Goal: Task Accomplishment & Management: Use online tool/utility

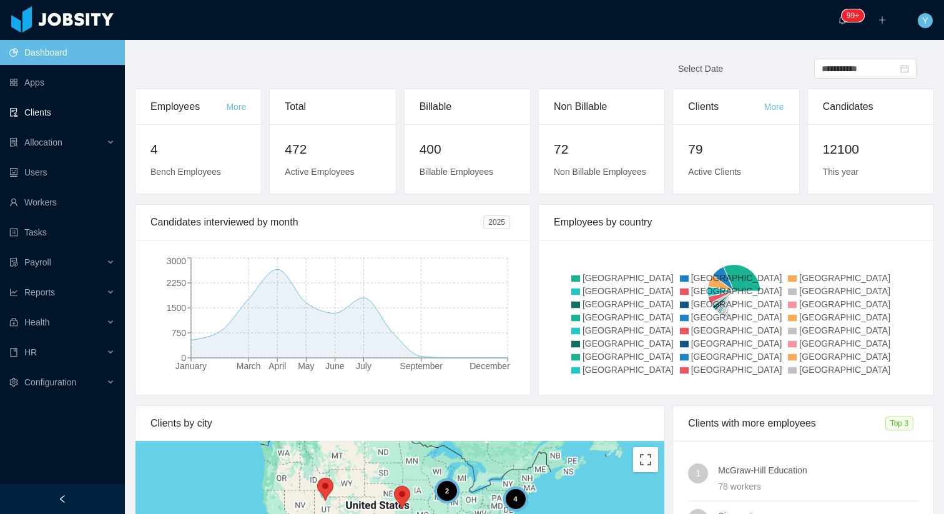
click at [87, 129] on ul "Dashboard Apps Clients Allocation Users Workers Tasks Payroll Reports Health HR…" at bounding box center [62, 217] width 125 height 360
click at [62, 169] on link "Users" at bounding box center [61, 172] width 105 height 25
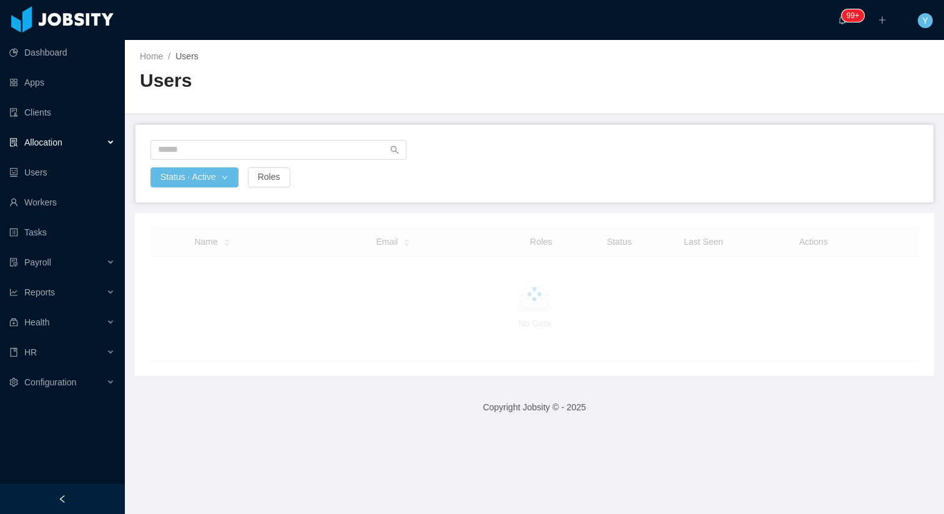
click at [86, 141] on div "Allocation" at bounding box center [62, 142] width 125 height 25
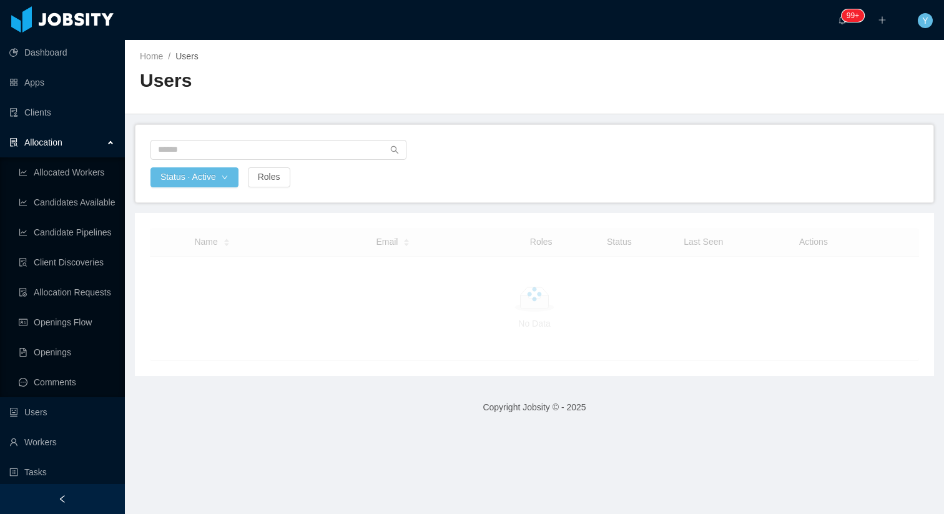
click at [57, 335] on ul "Allocated Workers Candidates Available Candidate Pipelines Client Discoveries A…" at bounding box center [62, 277] width 125 height 240
click at [76, 307] on ul "Allocated Workers Candidates Available Candidate Pipelines Client Discoveries A…" at bounding box center [62, 277] width 125 height 240
click at [74, 333] on link "Openings Flow" at bounding box center [67, 322] width 96 height 25
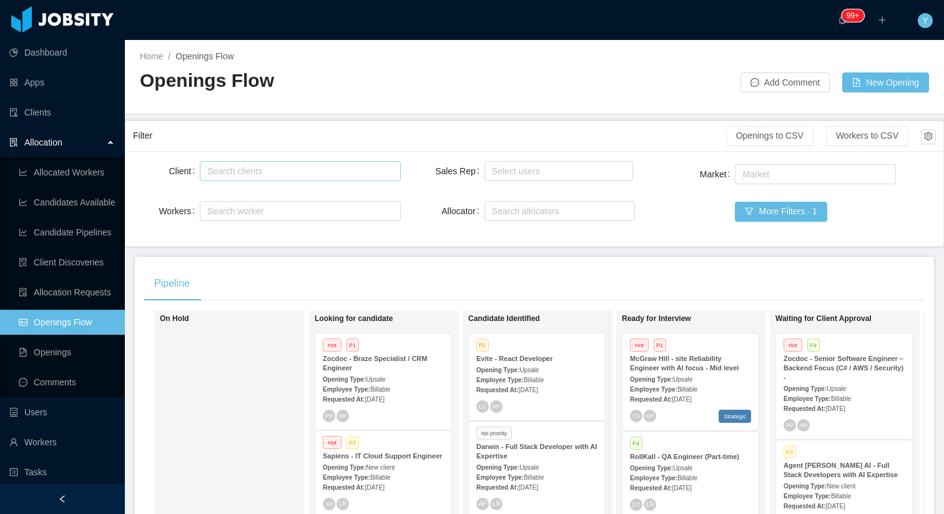
click at [271, 173] on div "Search clients" at bounding box center [297, 171] width 180 height 12
type input "**********"
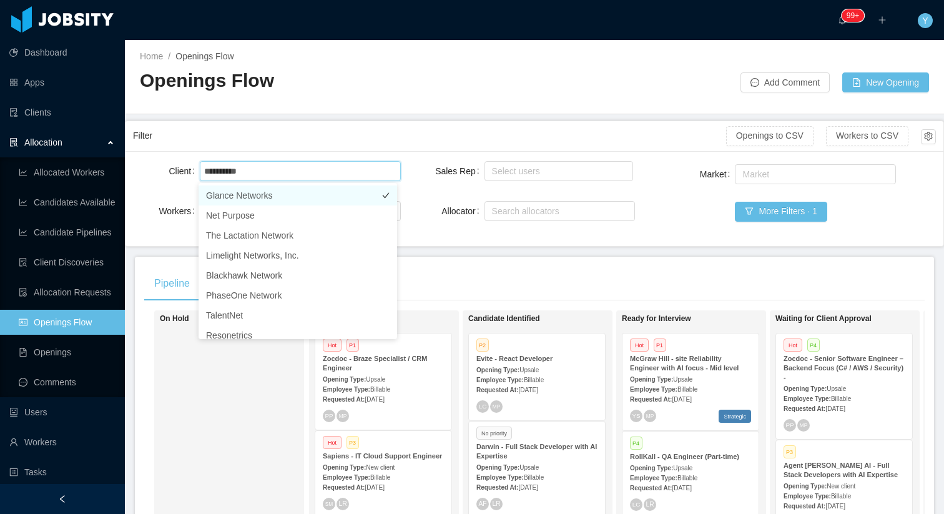
click at [312, 195] on li "Glance Networks" at bounding box center [297, 195] width 198 height 20
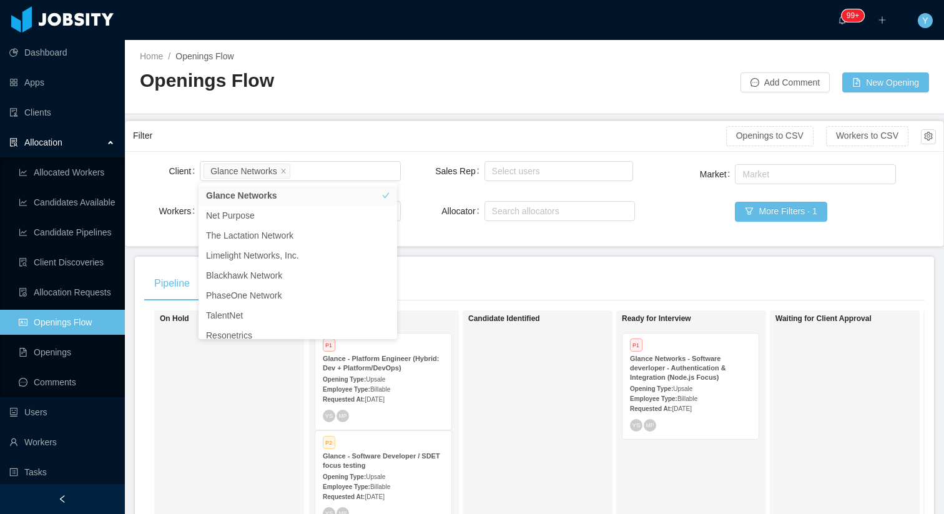
click at [350, 100] on div "Openings Flow" at bounding box center [337, 85] width 394 height 35
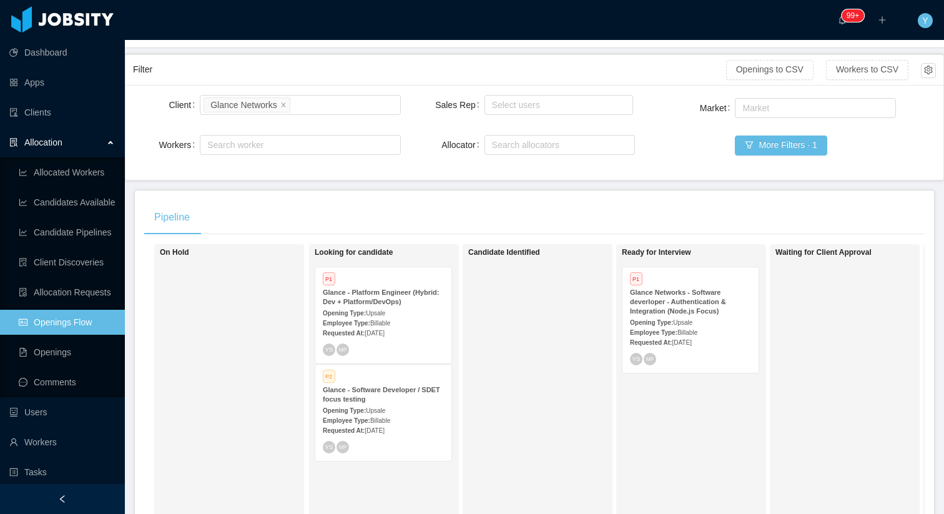
scroll to position [240, 0]
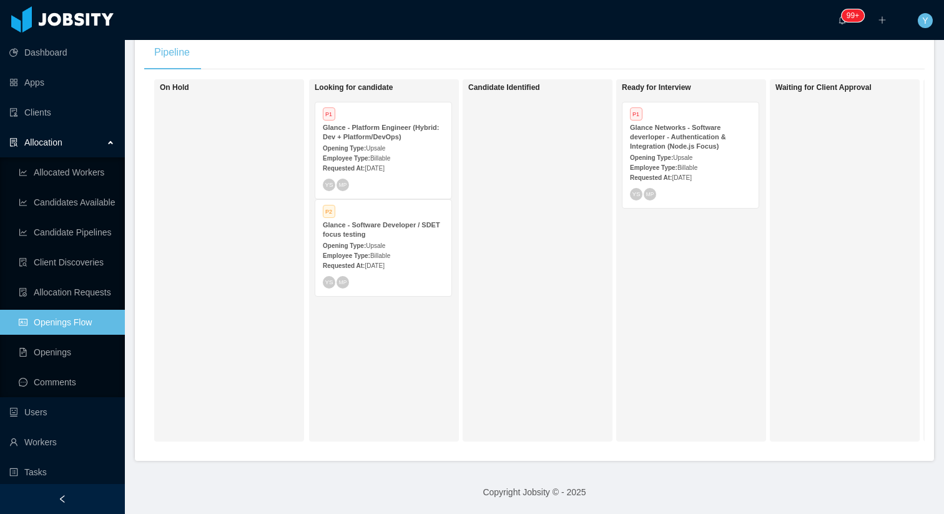
click at [691, 174] on span "[DATE]" at bounding box center [681, 177] width 19 height 7
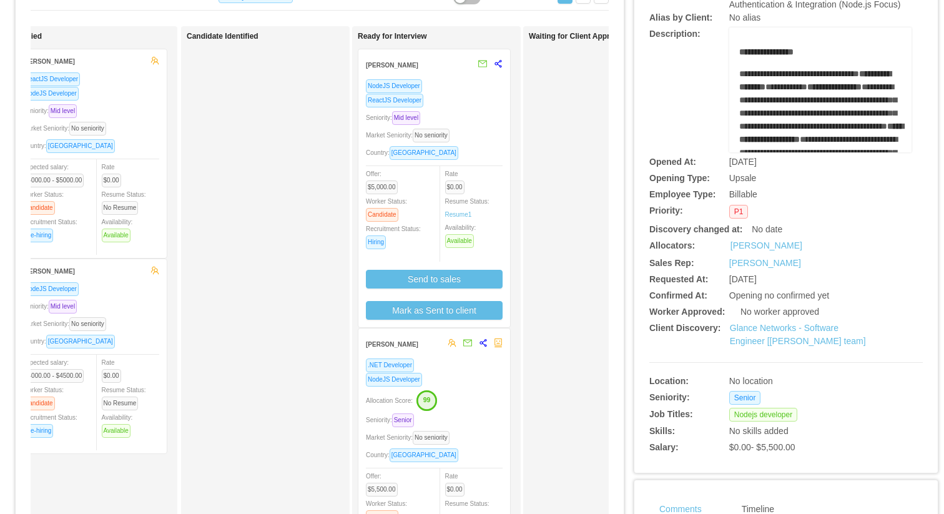
scroll to position [0, 32]
click at [463, 115] on div "Seniority: Mid level" at bounding box center [433, 117] width 137 height 14
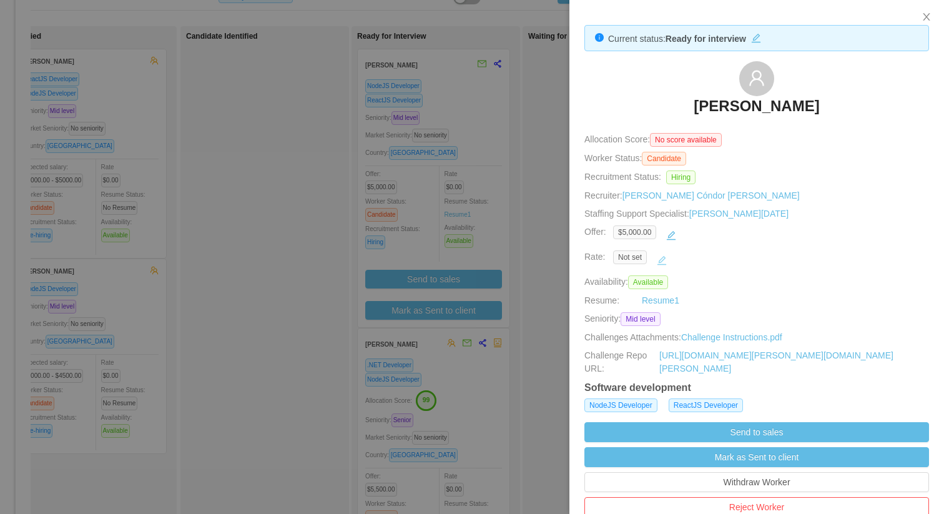
click at [657, 261] on button "button" at bounding box center [662, 260] width 20 height 20
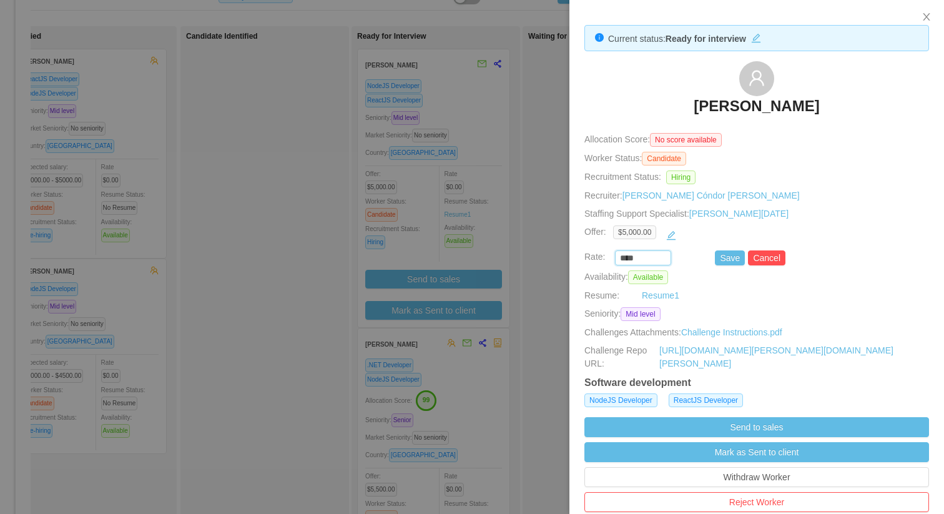
drag, startPoint x: 647, startPoint y: 259, endPoint x: 572, endPoint y: 250, distance: 74.9
type input "*******"
click at [717, 260] on button "Save" at bounding box center [730, 257] width 30 height 15
click at [188, 222] on div at bounding box center [472, 257] width 944 height 514
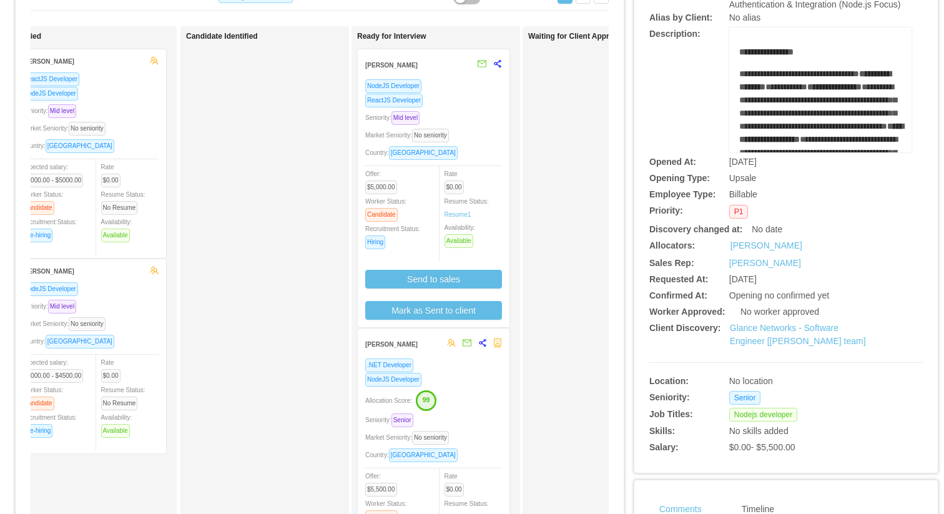
click at [419, 410] on div ".NET Developer NodeJS Developer Allocation Score: 99 Seniority: Senior Market S…" at bounding box center [433, 490] width 137 height 264
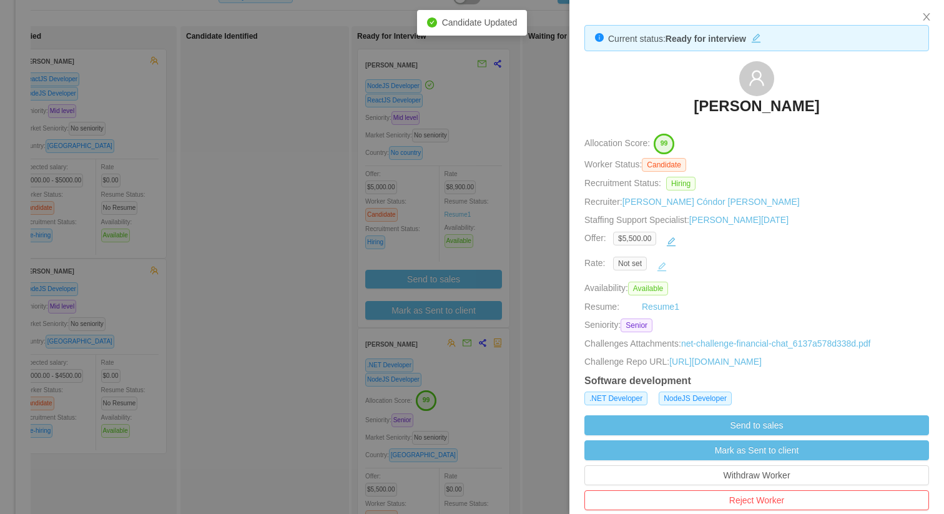
click at [660, 268] on button "button" at bounding box center [662, 267] width 20 height 20
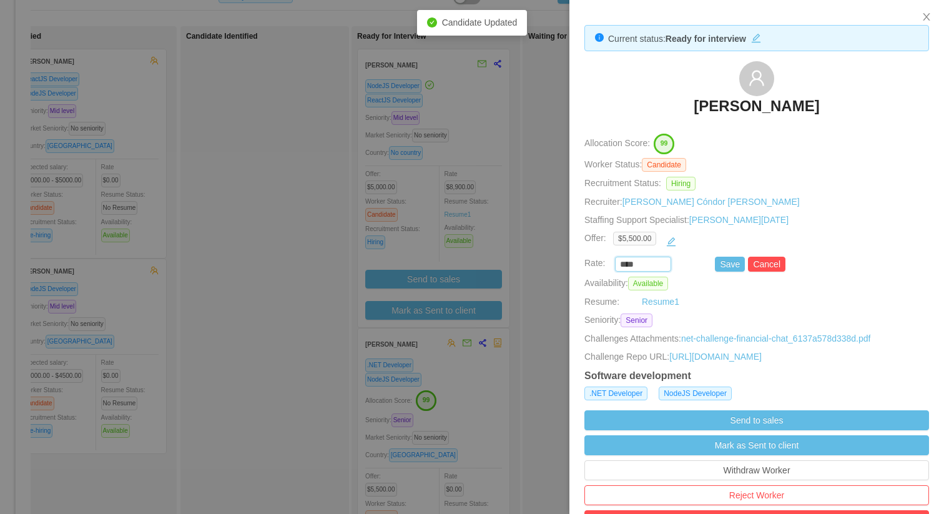
drag, startPoint x: 644, startPoint y: 263, endPoint x: 587, endPoint y: 263, distance: 56.8
click at [587, 263] on div "**** Save Cancel" at bounding box center [742, 264] width 345 height 15
type input "*******"
click at [731, 260] on button "Save" at bounding box center [730, 264] width 30 height 15
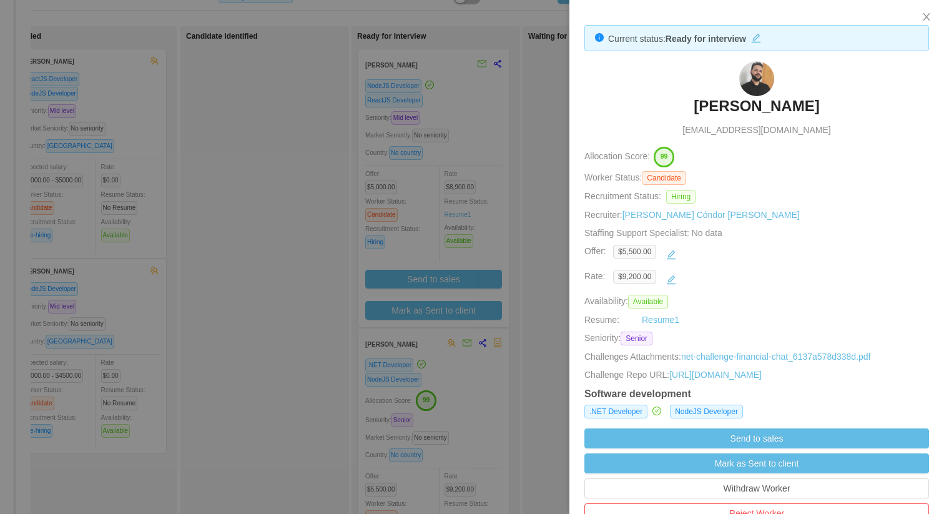
click at [589, 215] on span "Recruiter: [PERSON_NAME] Cóndor [PERSON_NAME]" at bounding box center [691, 215] width 215 height 10
click at [485, 323] on div at bounding box center [472, 257] width 944 height 514
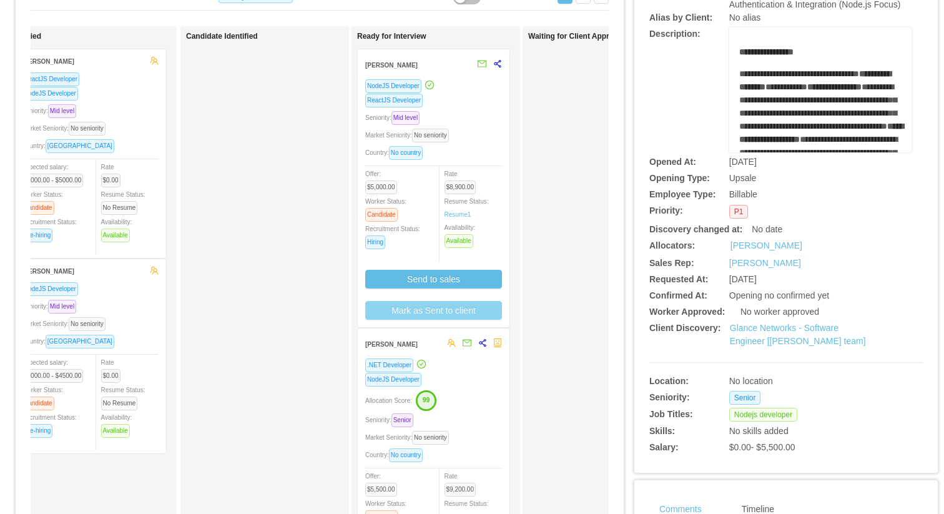
click at [481, 311] on button "Mark as Sent to client" at bounding box center [433, 310] width 137 height 19
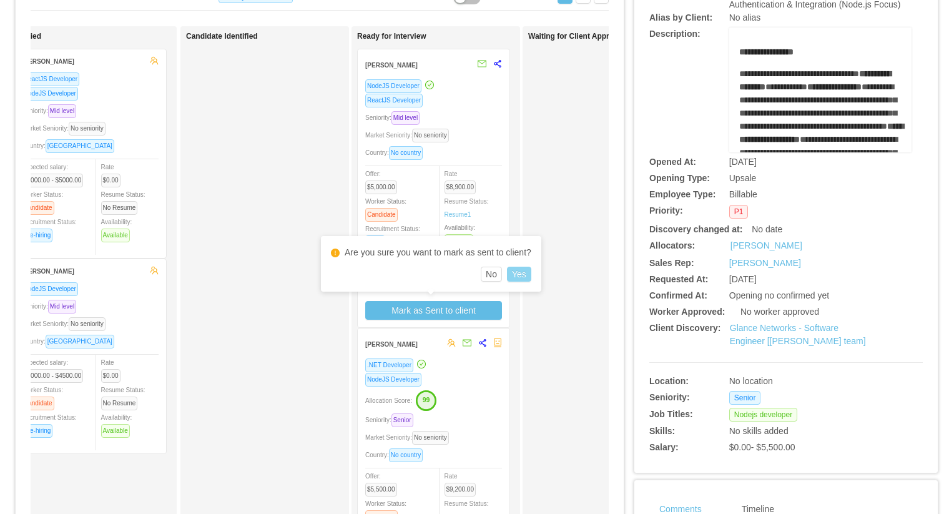
click at [529, 272] on button "Yes" at bounding box center [519, 274] width 24 height 15
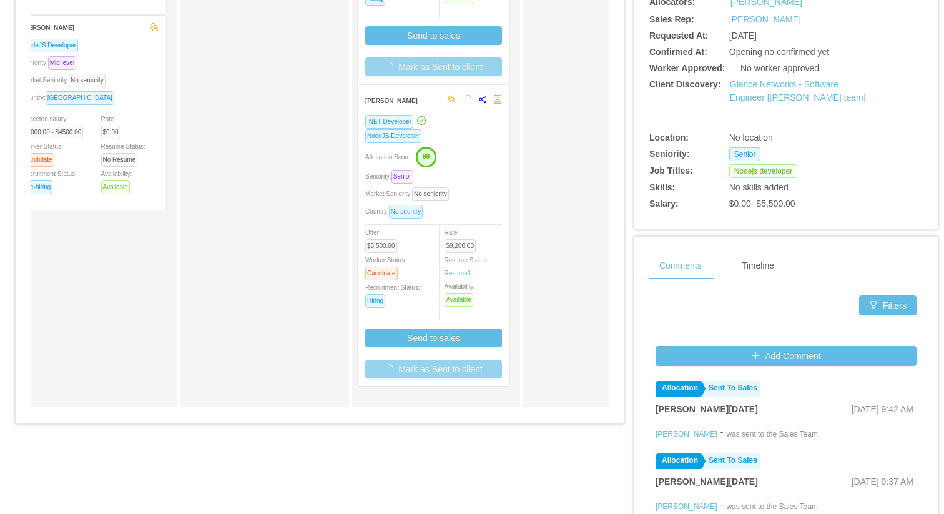
scroll to position [352, 0]
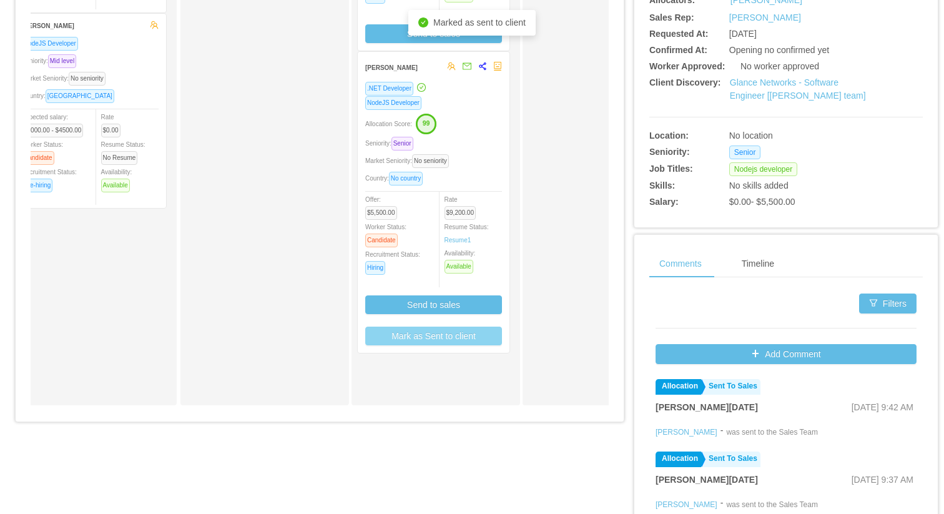
click at [447, 340] on button "Mark as Sent to client" at bounding box center [433, 335] width 137 height 19
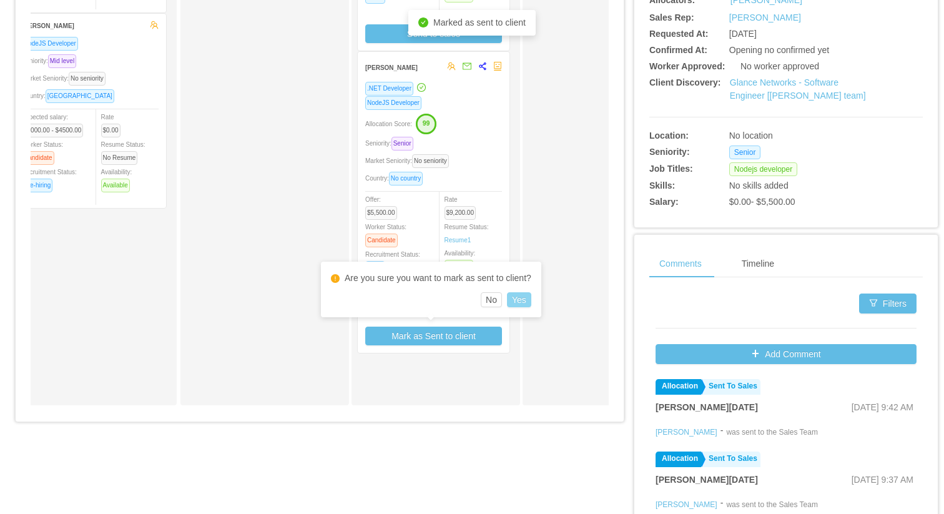
click at [515, 300] on button "Yes" at bounding box center [519, 299] width 24 height 15
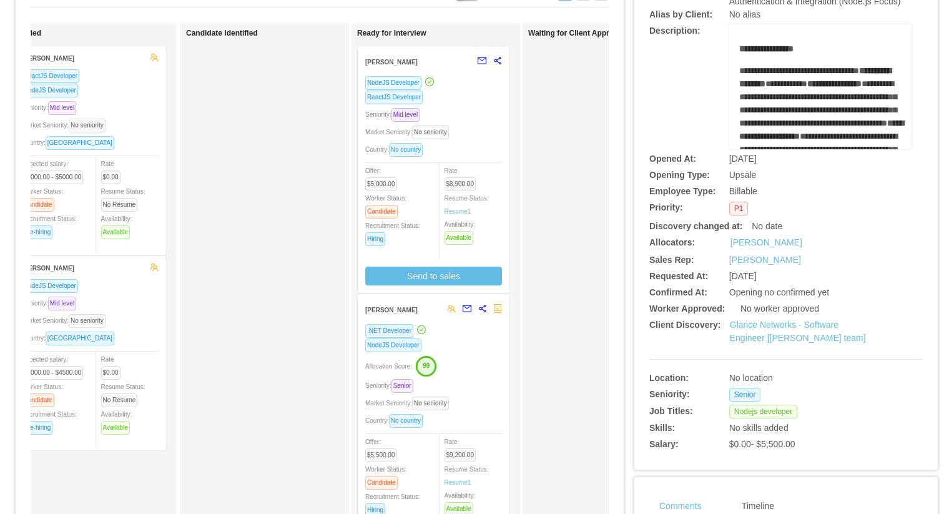
scroll to position [0, 0]
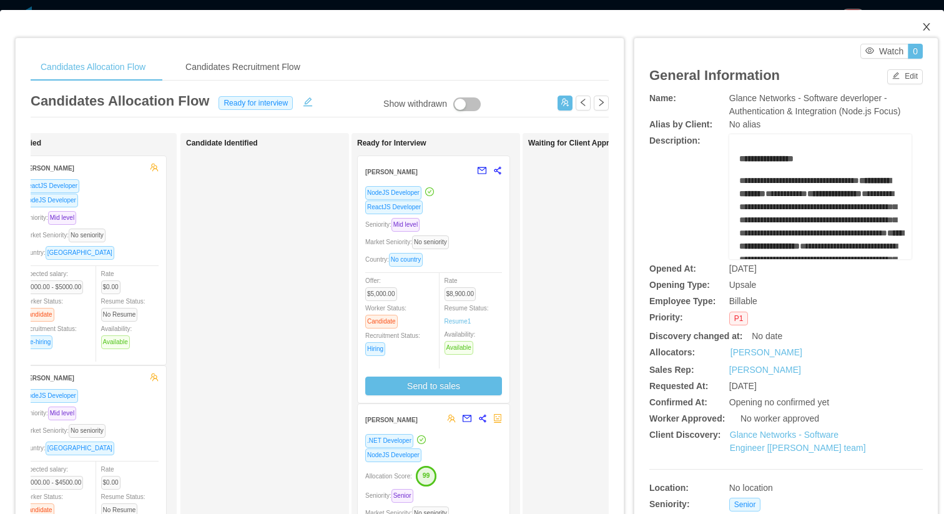
click at [914, 21] on span "Close" at bounding box center [926, 27] width 35 height 35
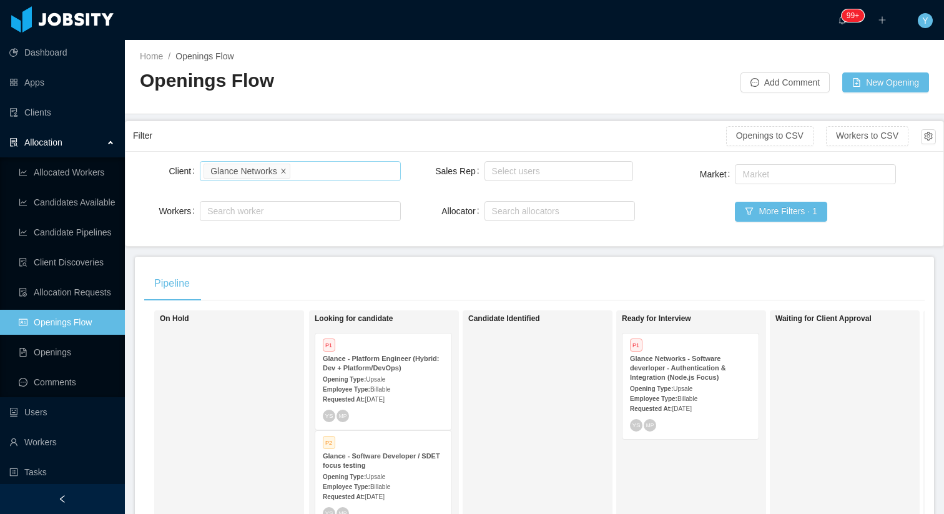
click at [283, 172] on icon "icon: close" at bounding box center [283, 170] width 4 height 4
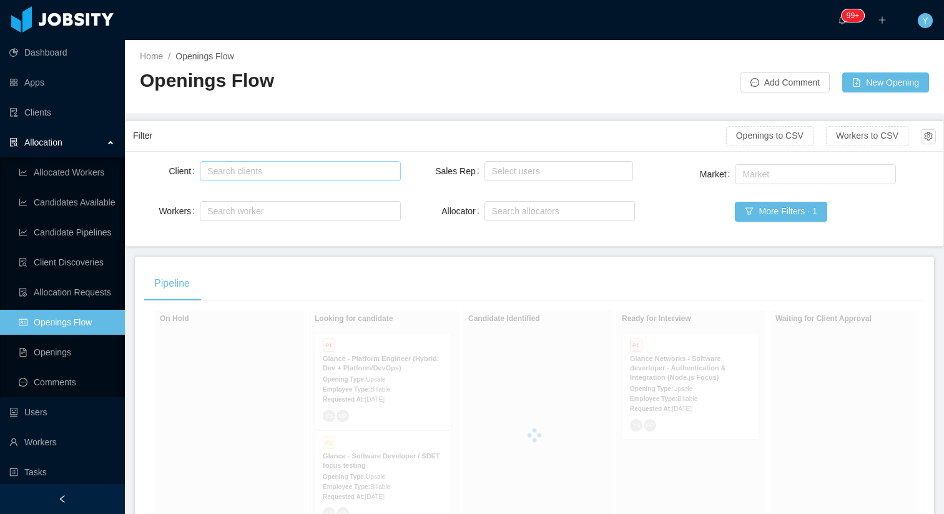
click at [284, 172] on div "Search clients" at bounding box center [297, 171] width 180 height 12
type input "*****"
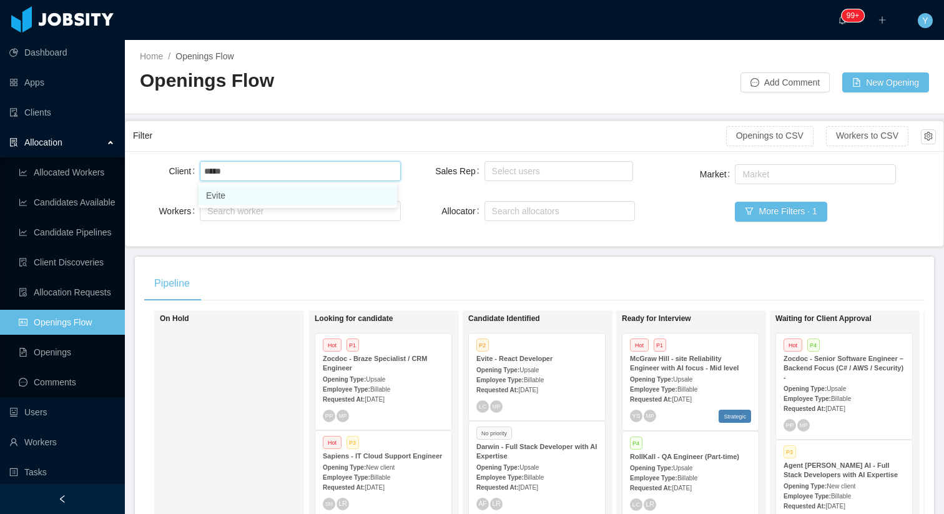
click at [244, 196] on li "Evite" at bounding box center [297, 195] width 198 height 20
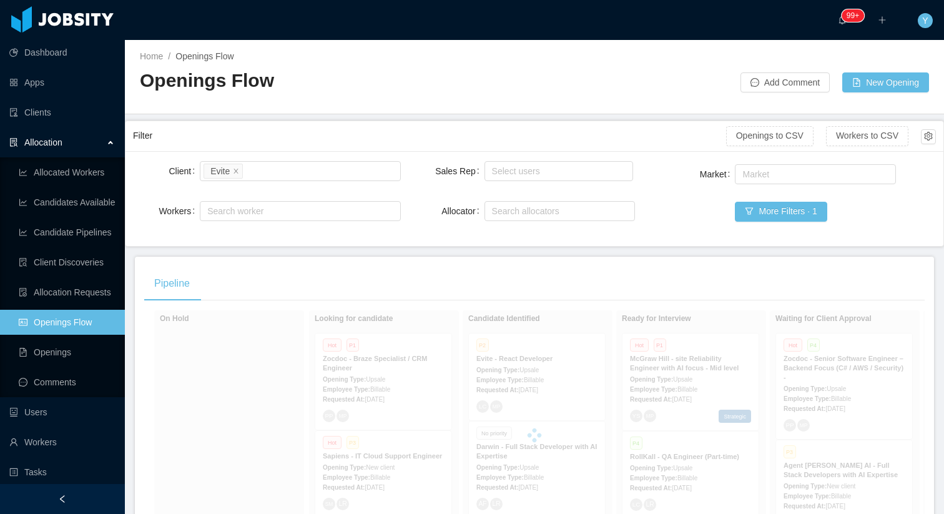
click at [394, 147] on div "Filter Openings to CSV Workers to CSV" at bounding box center [534, 136] width 803 height 30
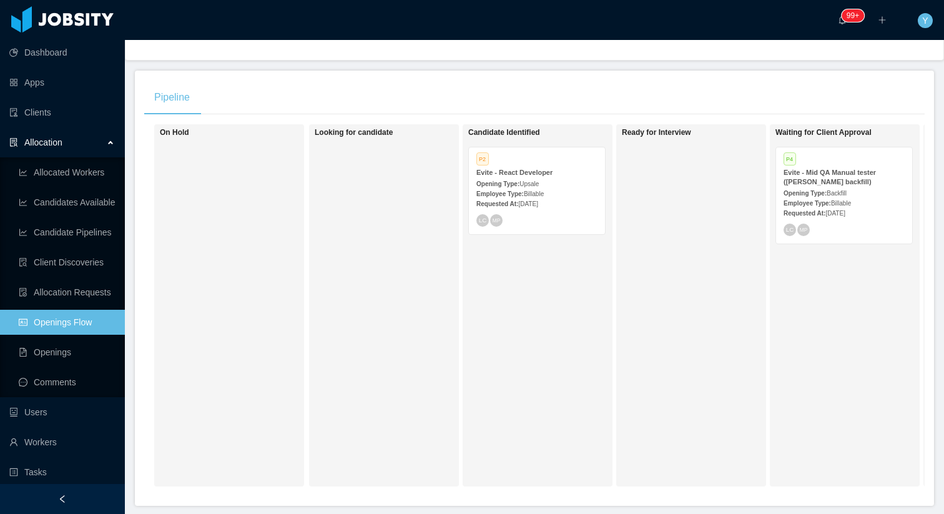
scroll to position [203, 0]
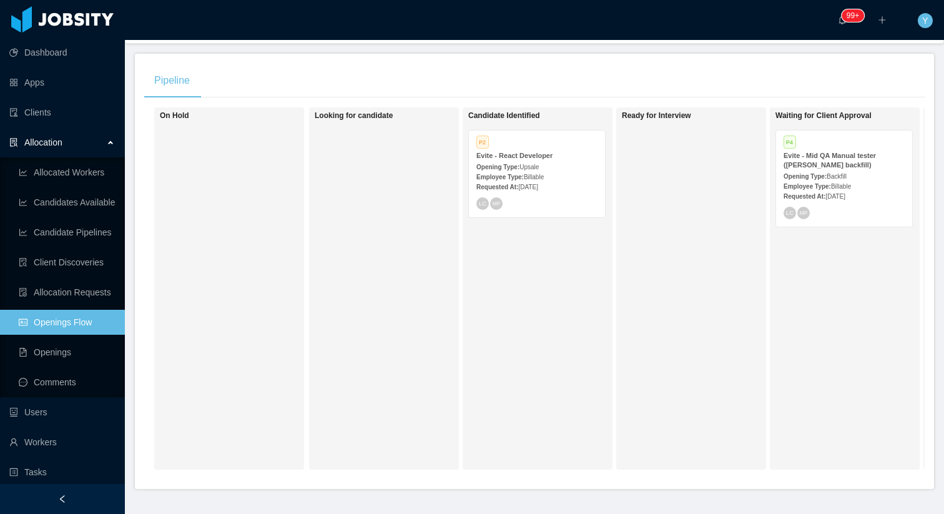
click at [521, 142] on div "P2" at bounding box center [536, 143] width 121 height 11
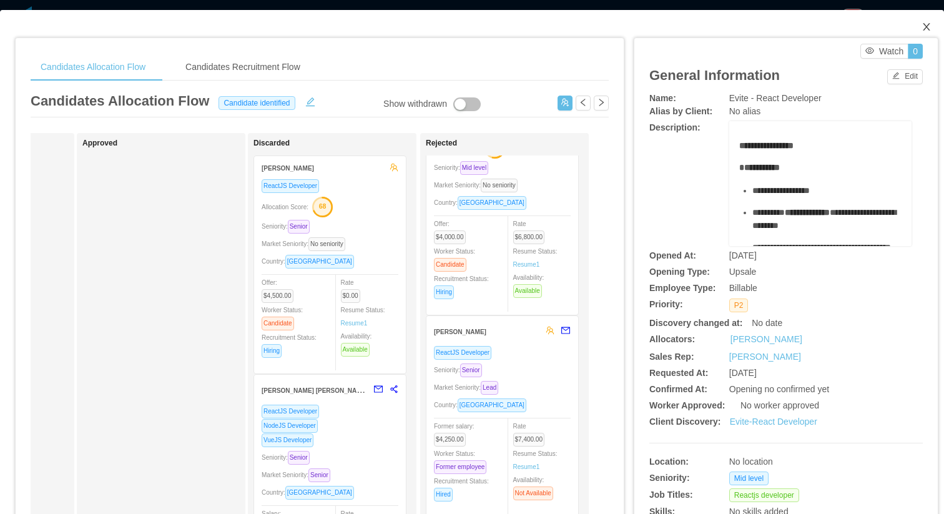
click at [924, 22] on span "Close" at bounding box center [926, 27] width 35 height 35
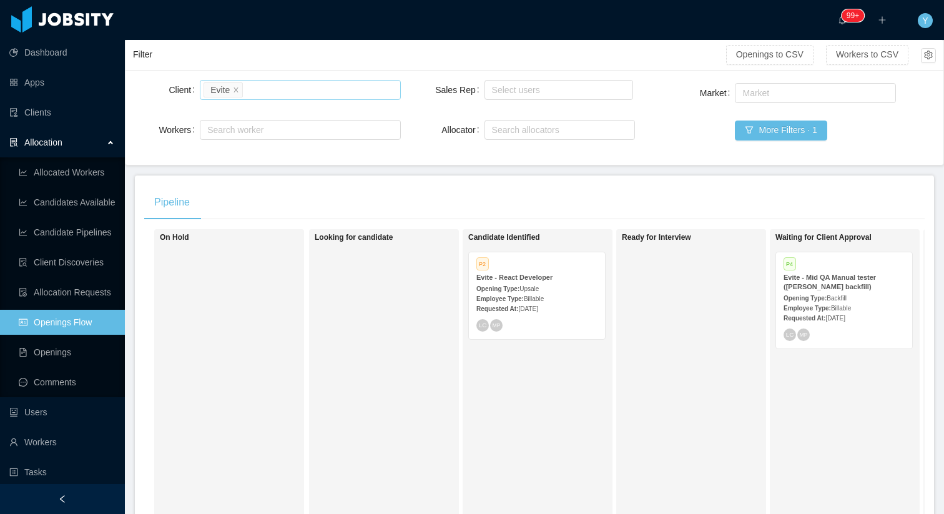
scroll to position [79, 0]
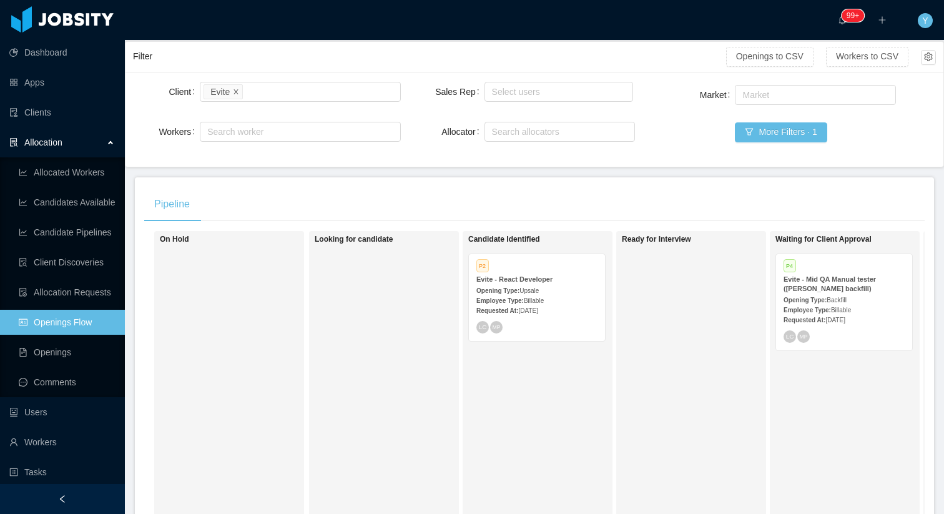
click at [233, 91] on icon "icon: close" at bounding box center [236, 91] width 6 height 6
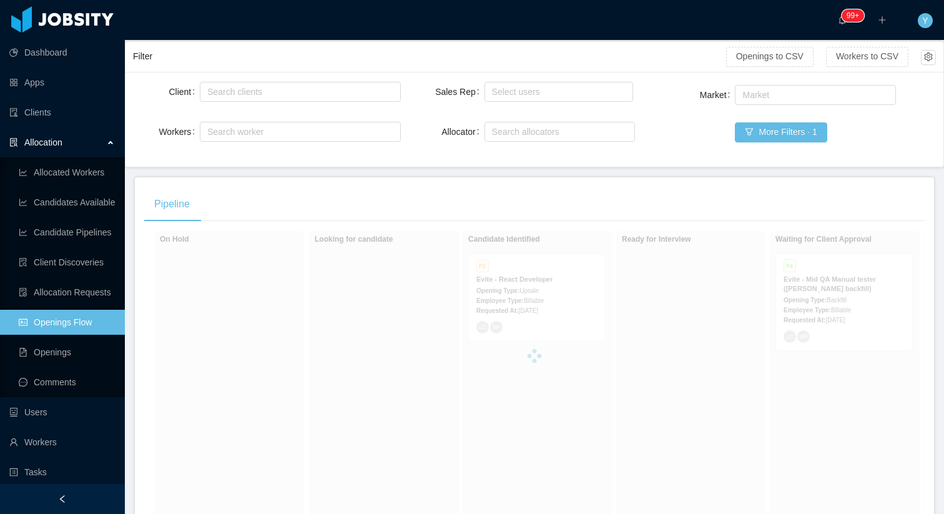
click at [582, 79] on div "Select users" at bounding box center [559, 91] width 150 height 25
click at [577, 83] on div "Select users" at bounding box center [557, 91] width 138 height 19
type input "*****"
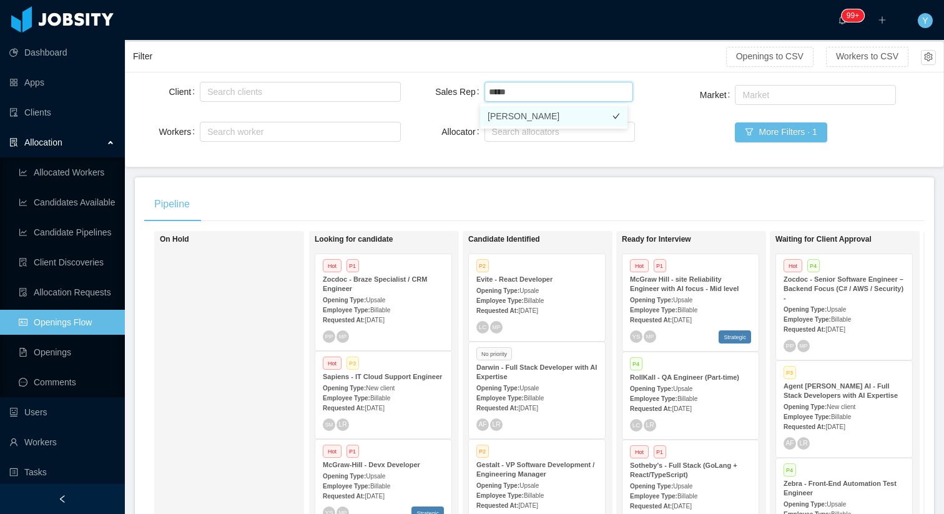
click at [543, 118] on li "[PERSON_NAME]" at bounding box center [553, 116] width 147 height 20
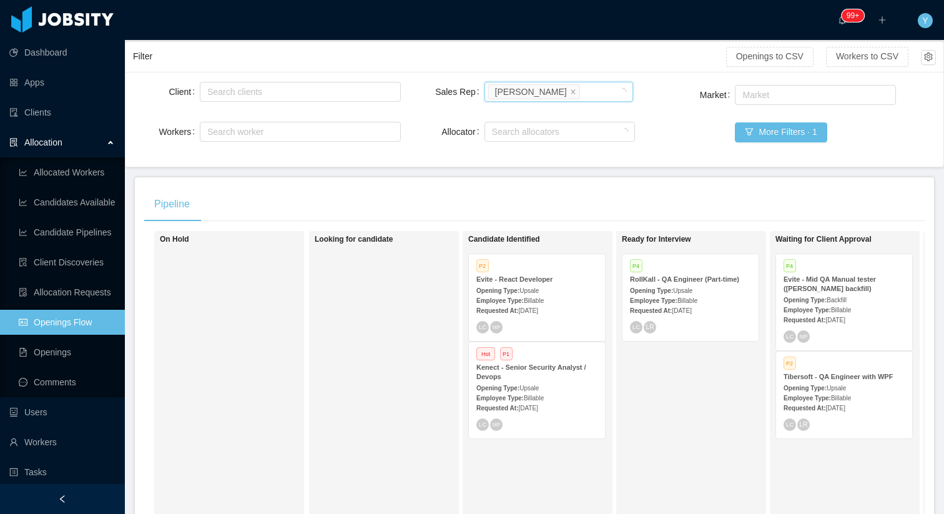
click at [576, 383] on div "Opening Type: Upsale" at bounding box center [536, 387] width 121 height 13
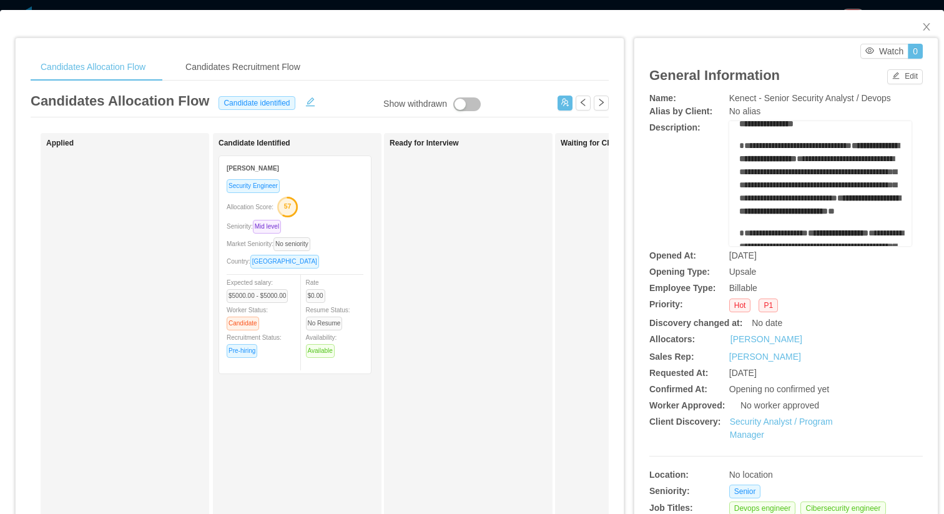
scroll to position [23, 0]
click at [921, 22] on icon "icon: close" at bounding box center [926, 27] width 10 height 10
